Goal: Navigation & Orientation: Understand site structure

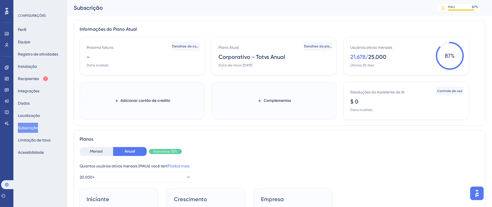
click at [6, 16] on div "Desempenho Usuários" at bounding box center [6, 33] width 9 height 34
click at [30, 77] on font "Recipientes" at bounding box center [28, 79] width 21 height 4
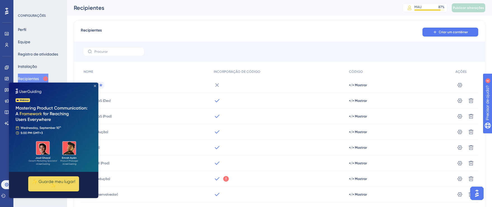
click at [95, 86] on icon "Fechar visualização" at bounding box center [95, 86] width 2 height 2
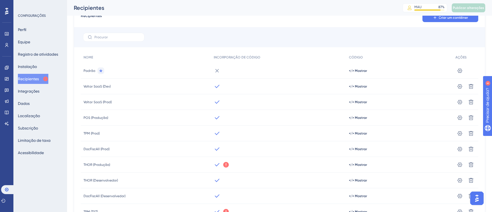
scroll to position [19, 0]
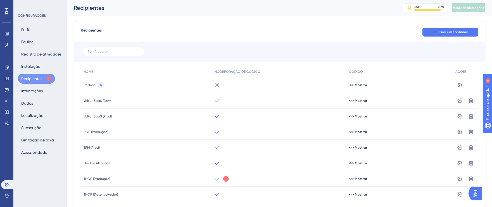
click at [228, 179] on icon at bounding box center [226, 179] width 6 height 6
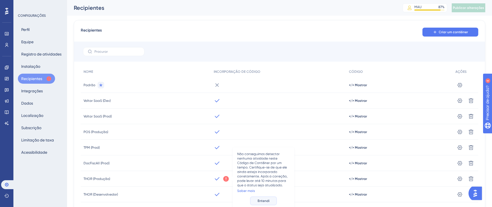
click at [259, 200] on font "Entendi" at bounding box center [264, 201] width 12 height 4
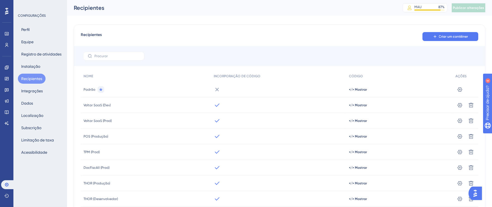
scroll to position [13, 0]
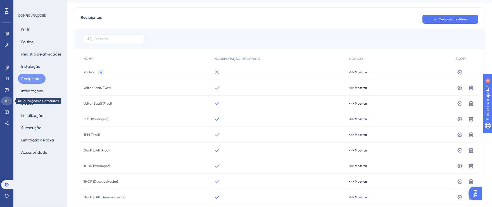
click at [7, 104] on link at bounding box center [6, 101] width 11 height 9
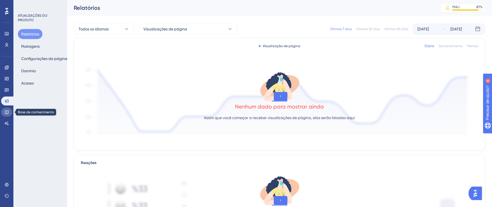
click at [8, 111] on icon at bounding box center [6, 112] width 4 height 4
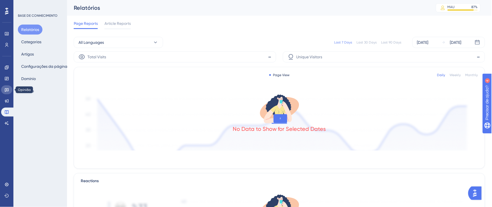
click at [5, 87] on link at bounding box center [6, 90] width 11 height 9
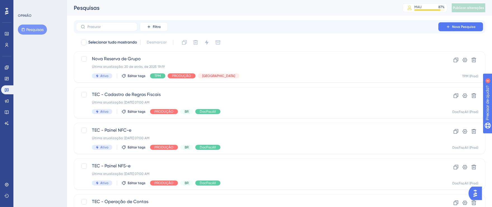
click at [6, 14] on icon at bounding box center [6, 11] width 3 height 7
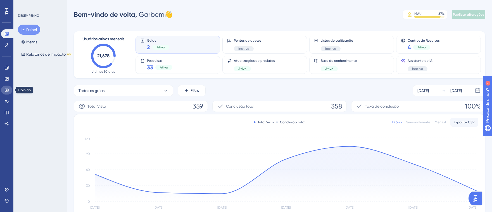
click at [6, 88] on icon at bounding box center [6, 90] width 4 height 4
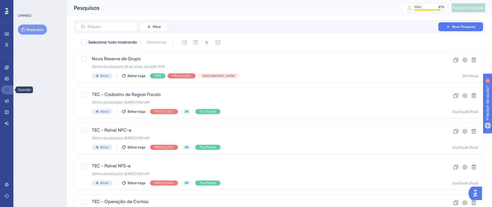
click at [5, 90] on icon at bounding box center [6, 90] width 4 height 4
click at [7, 34] on icon at bounding box center [7, 33] width 4 height 3
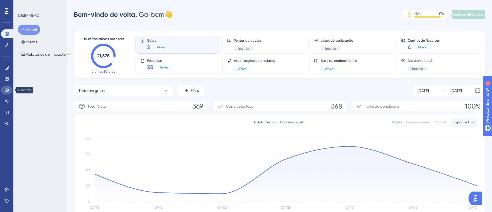
click at [8, 92] on link at bounding box center [6, 90] width 11 height 9
